Goal: Task Accomplishment & Management: Complete application form

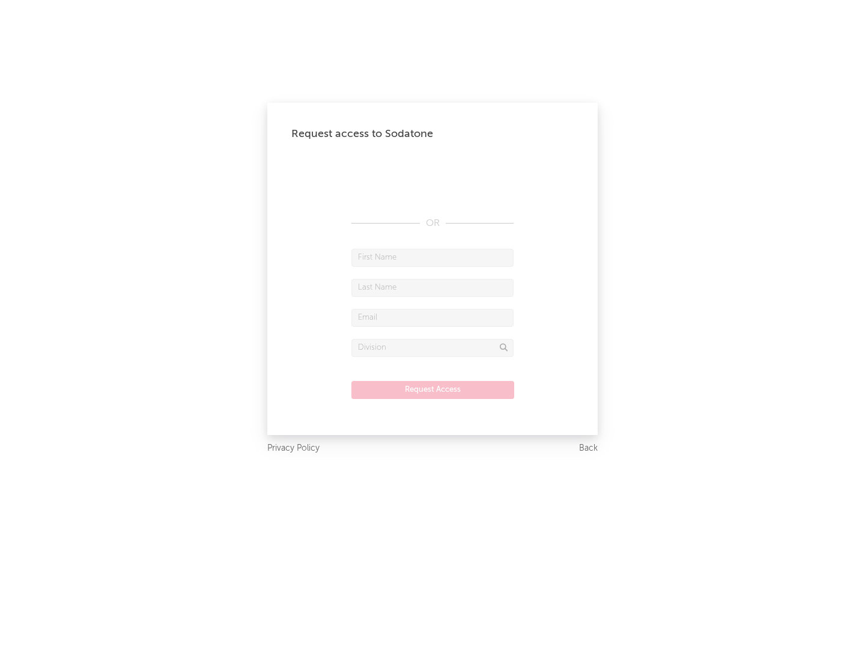
click at [433, 257] on input "text" at bounding box center [433, 258] width 162 height 18
type input "[PERSON_NAME]"
click at [433, 287] on input "text" at bounding box center [433, 288] width 162 height 18
type input "[PERSON_NAME]"
click at [433, 317] on input "text" at bounding box center [433, 318] width 162 height 18
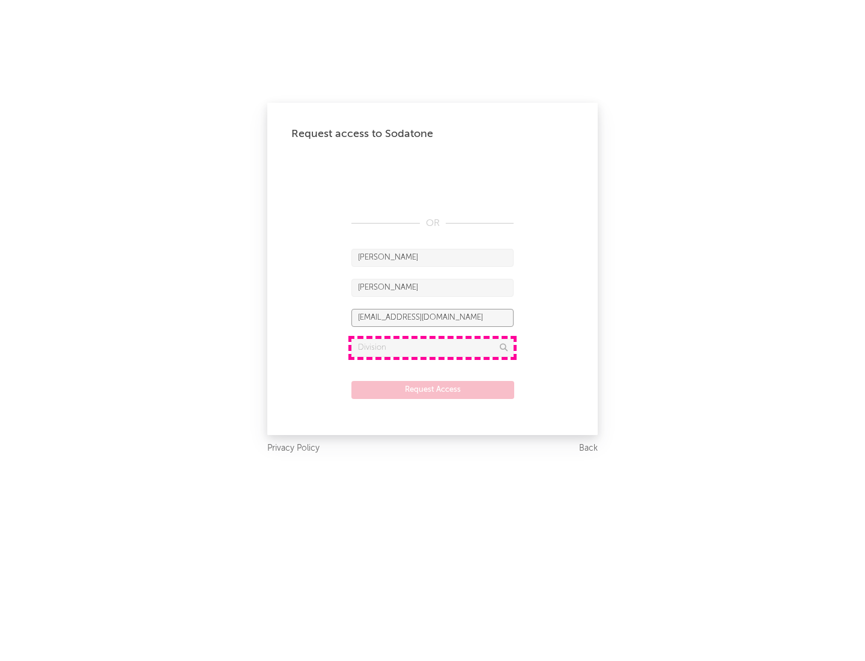
type input "[EMAIL_ADDRESS][DOMAIN_NAME]"
click at [433, 347] on input "text" at bounding box center [433, 348] width 162 height 18
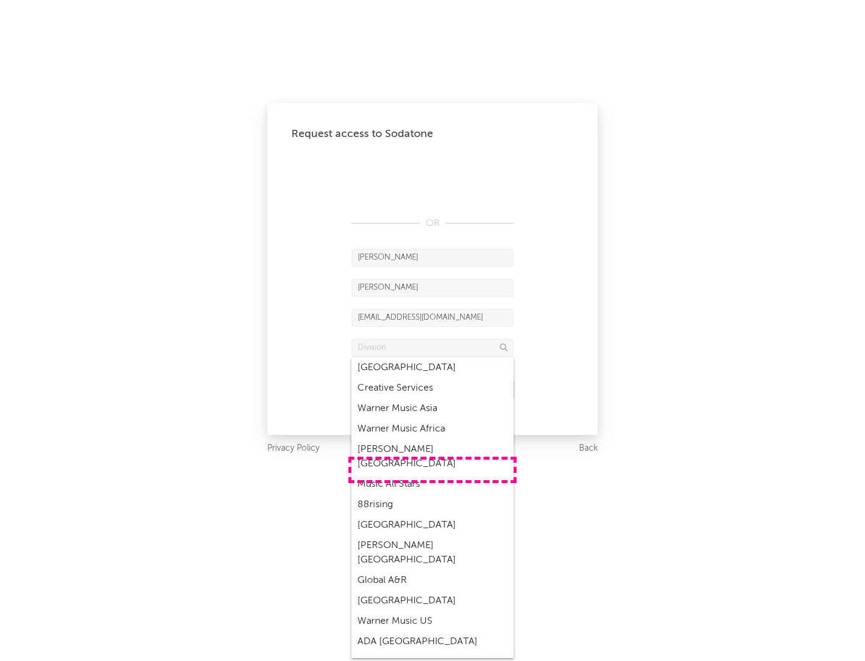
click at [433, 474] on div "Music All Stars" at bounding box center [433, 484] width 162 height 20
type input "Music All Stars"
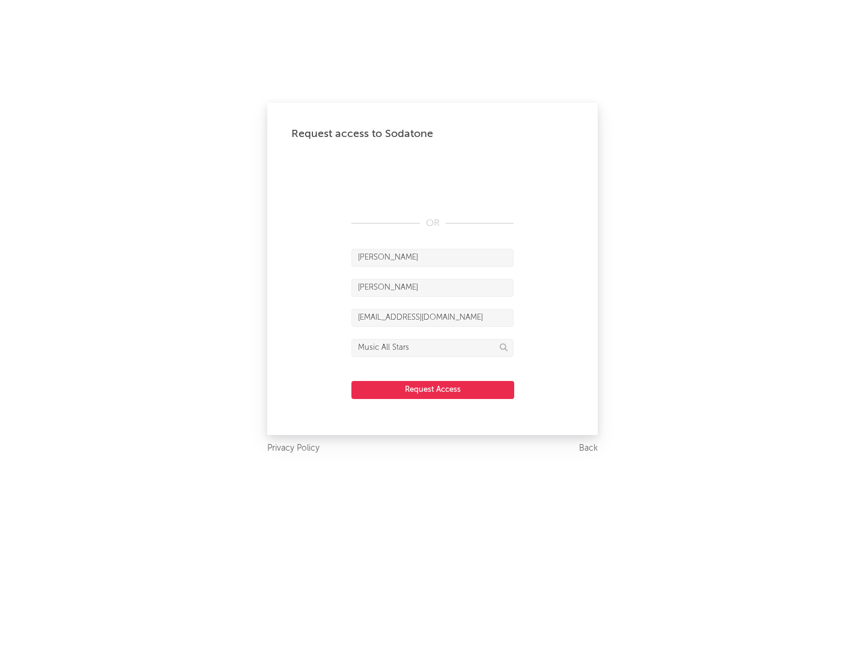
click at [433, 389] on button "Request Access" at bounding box center [433, 390] width 163 height 18
